Goal: Navigation & Orientation: Find specific page/section

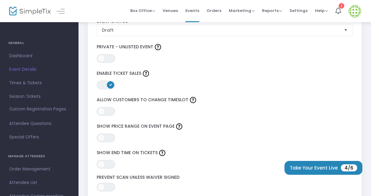
scroll to position [739, 0]
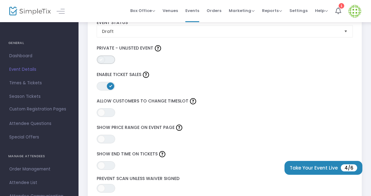
click at [106, 62] on span "ON OFF" at bounding box center [106, 59] width 18 height 9
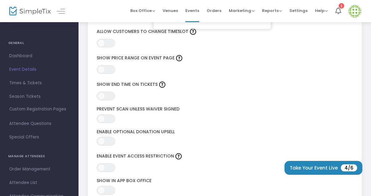
scroll to position [808, 0]
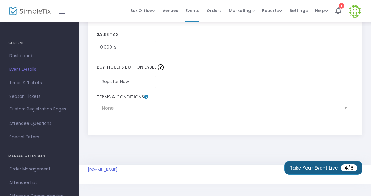
click at [316, 166] on button "Take Your Event Live 4/6" at bounding box center [323, 168] width 78 height 14
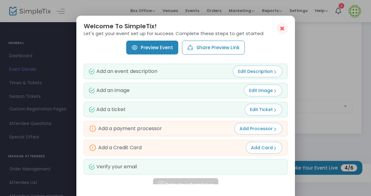
scroll to position [0, 0]
click at [277, 30] on button "✖" at bounding box center [282, 28] width 11 height 11
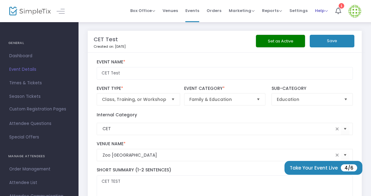
scroll to position [1011, 0]
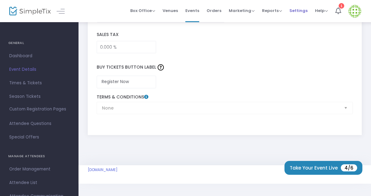
click at [303, 11] on span "Settings" at bounding box center [298, 11] width 18 height 16
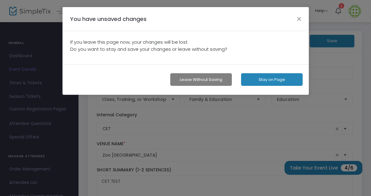
scroll to position [0, 0]
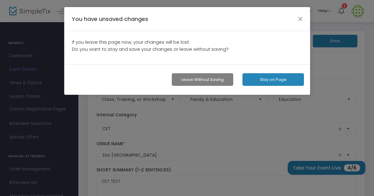
click at [207, 82] on button "Leave without Saving" at bounding box center [203, 79] width 62 height 13
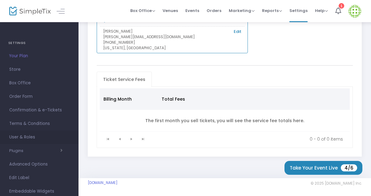
click at [39, 138] on span "User & Roles" at bounding box center [39, 137] width 60 height 8
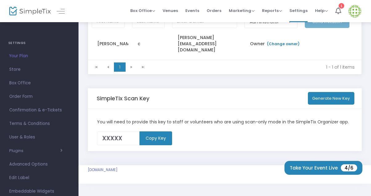
scroll to position [78, 0]
click at [42, 58] on span "Your Plan" at bounding box center [39, 56] width 60 height 8
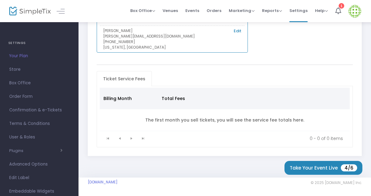
scroll to position [97, 0]
click at [322, 6] on span "Help View Docs Contact Support" at bounding box center [321, 11] width 13 height 16
click at [317, 14] on span "Help View Docs Contact Support" at bounding box center [321, 11] width 13 height 16
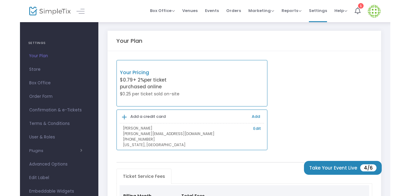
scroll to position [0, 0]
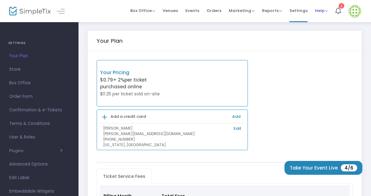
click at [321, 10] on span "Help" at bounding box center [321, 11] width 13 height 6
click at [322, 24] on li "View Docs" at bounding box center [337, 21] width 45 height 12
